Goal: Download file/media

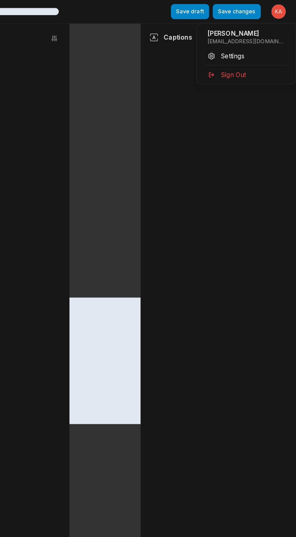
click at [288, 7] on html "Lorem ipsum dolor sit amet, consectetur adipiscing elit Save draft Save changes…" at bounding box center [148, 268] width 296 height 537
click at [275, 24] on p "[PERSON_NAME]" at bounding box center [262, 23] width 53 height 6
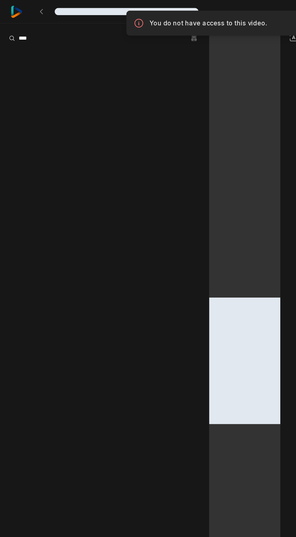
click at [12, 10] on img at bounding box center [11, 8] width 8 height 8
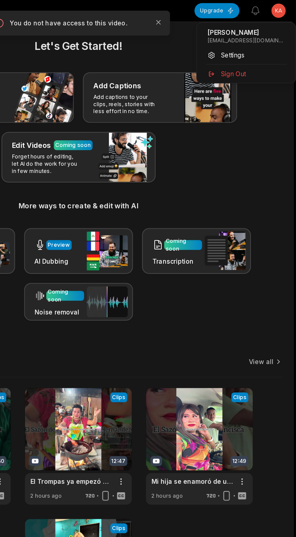
click at [288, 8] on html "KS Karla's Studio Create Project Home Projects Brand template Calendar Connect …" at bounding box center [148, 268] width 296 height 537
click at [285, 9] on html "KS Karla's Studio Create Project Home Projects Brand template Calendar Connect …" at bounding box center [148, 268] width 296 height 537
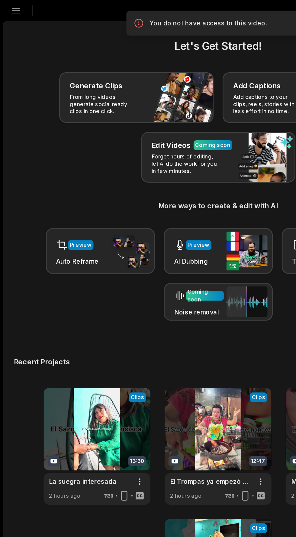
click at [11, 7] on icon "button" at bounding box center [10, 7] width 5 height 3
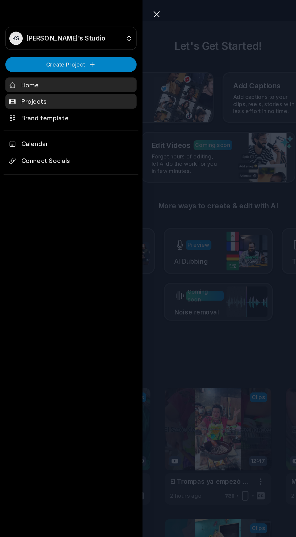
click at [59, 70] on link "Projects" at bounding box center [48, 69] width 89 height 10
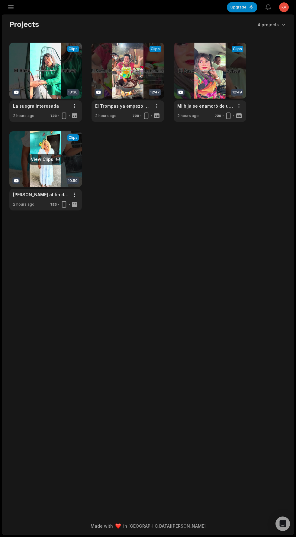
click at [35, 164] on link at bounding box center [45, 170] width 73 height 79
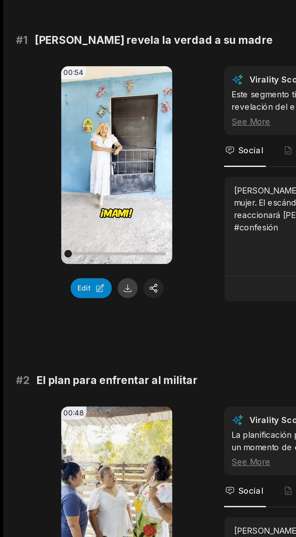
click at [66, 202] on button at bounding box center [65, 206] width 10 height 10
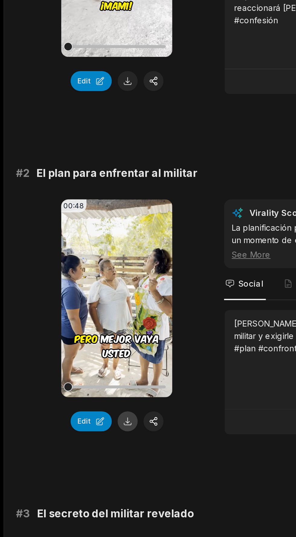
click at [68, 381] on button at bounding box center [65, 381] width 10 height 10
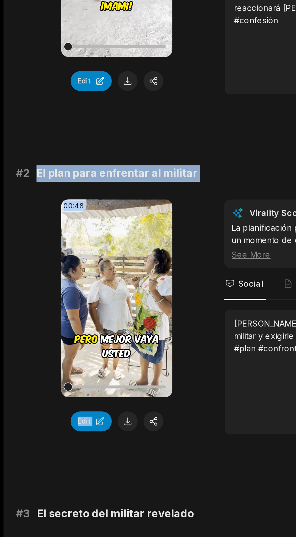
copy div "El plan para enfrentar al militar 00:48 Your browser does not support mp4 forma…"
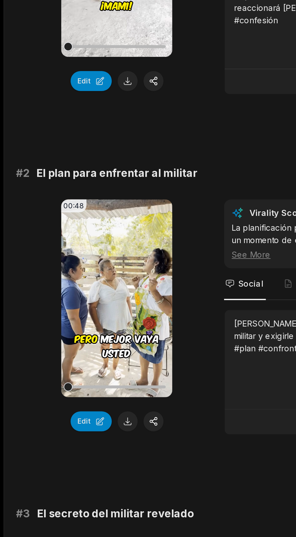
click at [23, 253] on span "El plan para enfrentar al militar" at bounding box center [60, 253] width 83 height 8
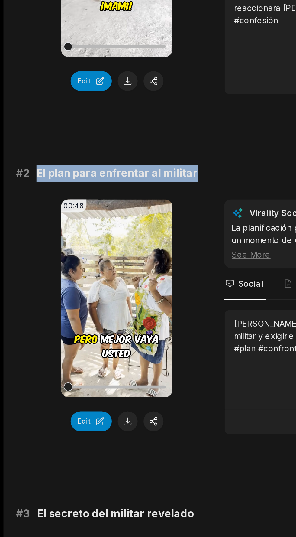
copy div "El plan para enfrentar al militar"
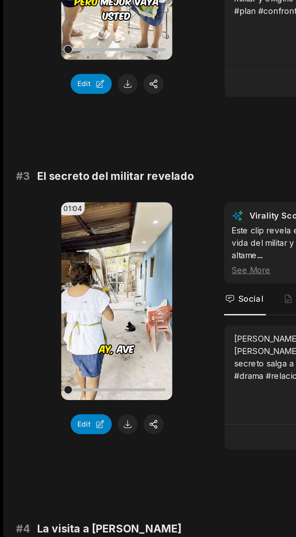
scroll to position [78, 0]
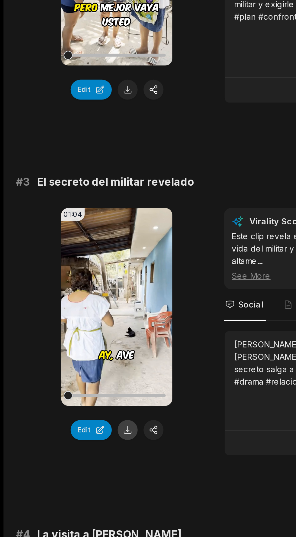
click at [68, 477] on button at bounding box center [65, 478] width 10 height 10
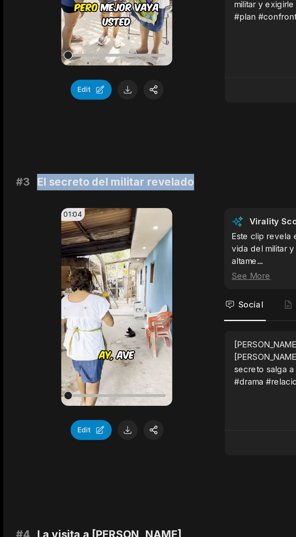
copy span "El secreto del militar revelado"
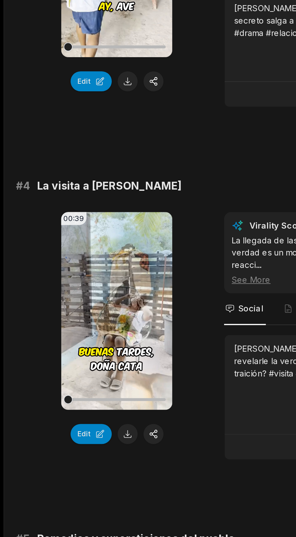
scroll to position [252, 0]
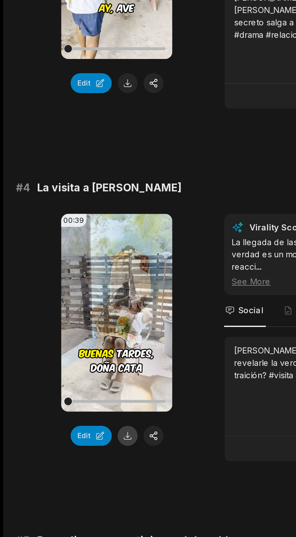
click at [68, 479] on button at bounding box center [65, 484] width 10 height 10
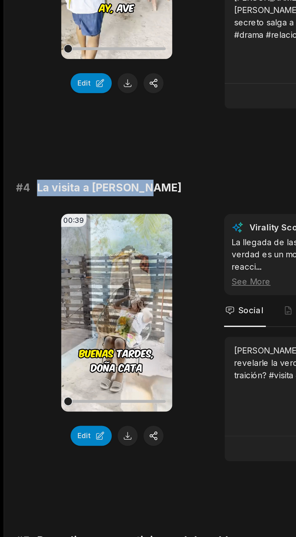
copy span "La visita a [PERSON_NAME]"
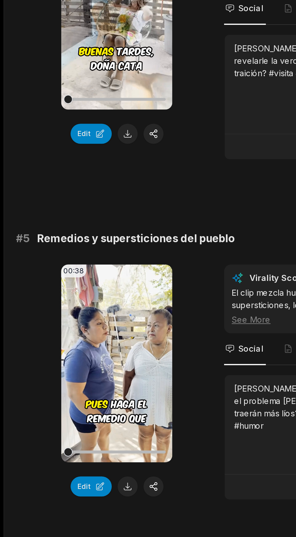
scroll to position [407, 0]
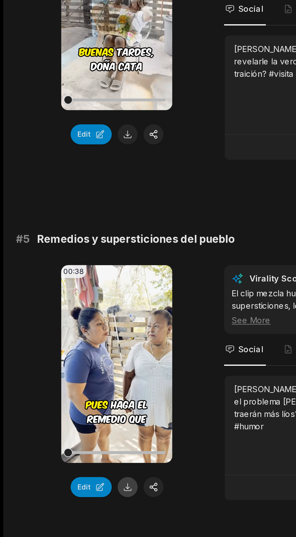
click at [69, 506] on button at bounding box center [65, 511] width 10 height 10
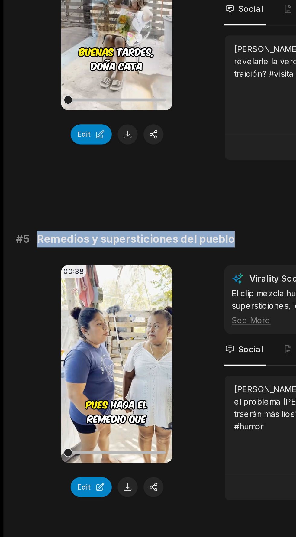
copy span "Remedios y supersticiones del pueblo"
